Goal: Information Seeking & Learning: Learn about a topic

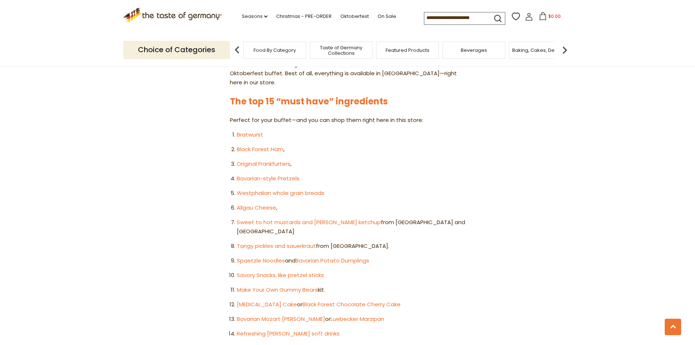
scroll to position [401, 0]
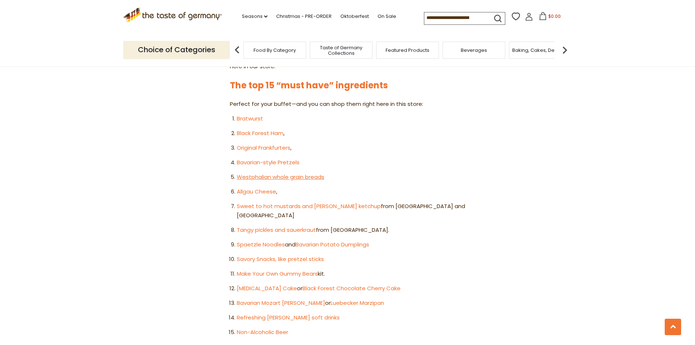
click at [270, 173] on link "Westphalian whole grain breads" at bounding box center [281, 177] width 88 height 8
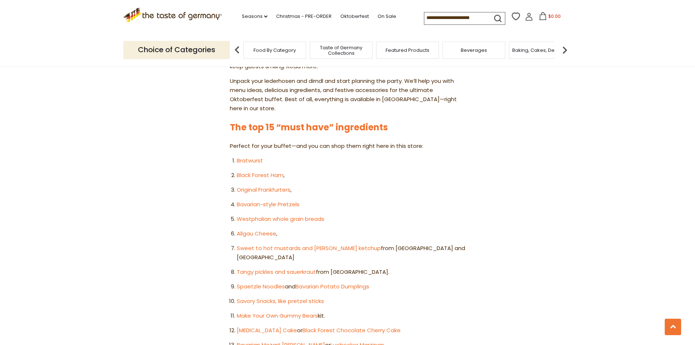
scroll to position [359, 0]
click at [262, 171] on link "Black Forest Ham" at bounding box center [260, 175] width 47 height 8
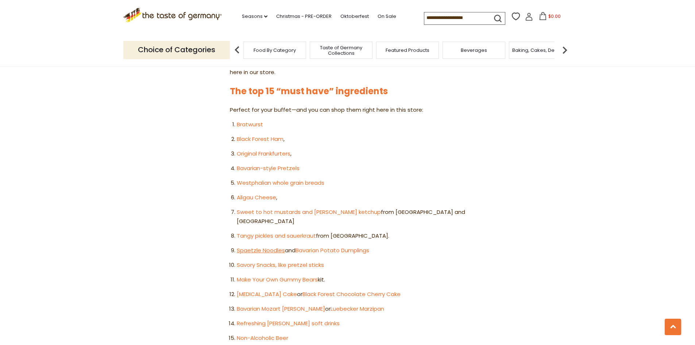
click at [255, 246] on link "Spaetzle Noodles" at bounding box center [261, 250] width 48 height 8
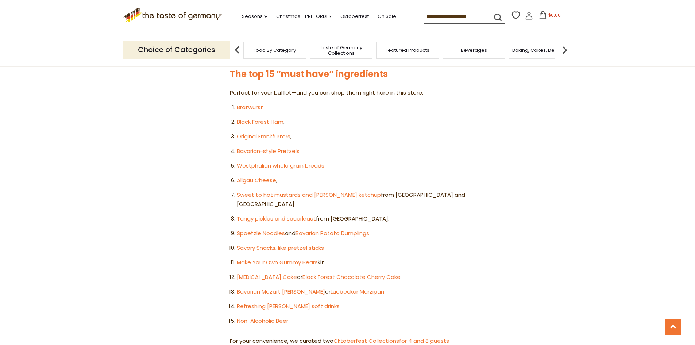
scroll to position [425, 0]
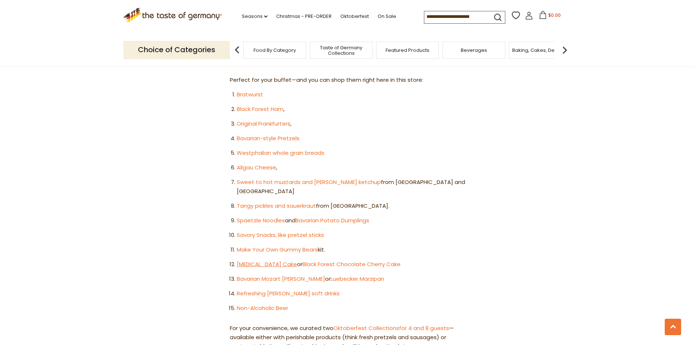
click at [256, 260] on link "[MEDICAL_DATA] Cake" at bounding box center [267, 264] width 60 height 8
